Goal: Transaction & Acquisition: Purchase product/service

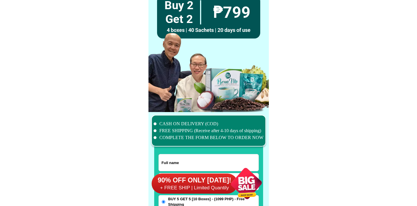
scroll to position [4458, 0]
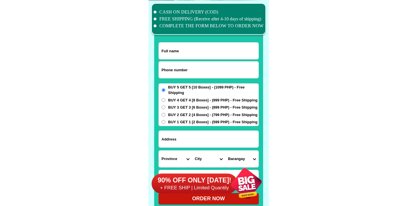
click at [176, 65] on input "Input phone_number" at bounding box center [209, 69] width 100 height 17
paste input "9153630991"
click at [160, 73] on input "9153630991" at bounding box center [209, 69] width 100 height 17
click at [160, 70] on input "9153630991" at bounding box center [209, 69] width 100 height 17
type input "09153630991"
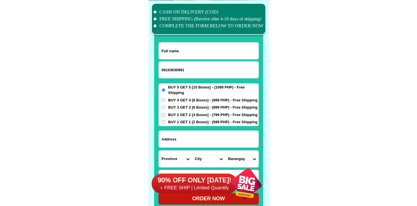
click at [174, 46] on input "Input full_name" at bounding box center [209, 50] width 100 height 17
paste input "[PERSON_NAME] Siping"
type input "[PERSON_NAME] Siping"
click at [193, 134] on input "Input address" at bounding box center [209, 138] width 100 height 17
paste input "Purok6 [GEOGRAPHIC_DATA]"
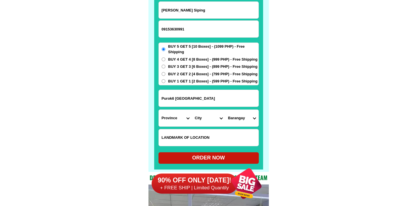
scroll to position [4533, 0]
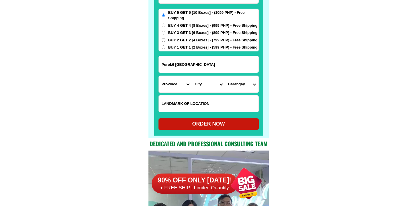
type input "Purok6 [GEOGRAPHIC_DATA]"
click at [177, 88] on select "Province [GEOGRAPHIC_DATA] [GEOGRAPHIC_DATA] [GEOGRAPHIC_DATA] [GEOGRAPHIC_DATA…" at bounding box center [175, 84] width 33 height 17
select select "63_719"
click at [159, 76] on select "Province [GEOGRAPHIC_DATA] [GEOGRAPHIC_DATA] [GEOGRAPHIC_DATA] [GEOGRAPHIC_DATA…" at bounding box center [175, 84] width 33 height 17
click at [209, 84] on select "City Balbalan Kalinga-[GEOGRAPHIC_DATA] [GEOGRAPHIC_DATA] [GEOGRAPHIC_DATA] [GE…" at bounding box center [208, 84] width 33 height 17
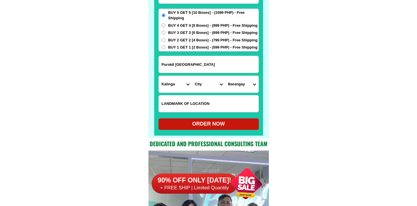
select select "63_7194656"
click at [192, 76] on select "City Balbalan Kalinga-[GEOGRAPHIC_DATA] [GEOGRAPHIC_DATA] [GEOGRAPHIC_DATA] [GE…" at bounding box center [208, 84] width 33 height 17
click at [244, 83] on select "[GEOGRAPHIC_DATA] Amlao [PERSON_NAME] dangwa Bagumbayan Balawag Balong Bantay B…" at bounding box center [241, 84] width 33 height 17
select select "63_7194656461"
click at [225, 76] on select "[GEOGRAPHIC_DATA] Amlao [PERSON_NAME] dangwa Bagumbayan Balawag Balong Bantay B…" at bounding box center [241, 84] width 33 height 17
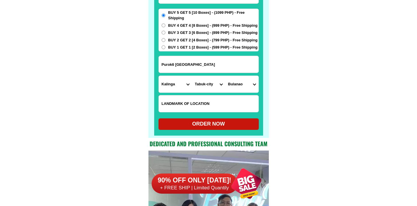
click at [206, 124] on div "ORDER NOW" at bounding box center [209, 124] width 100 height 8
radio input "true"
